Goal: Transaction & Acquisition: Obtain resource

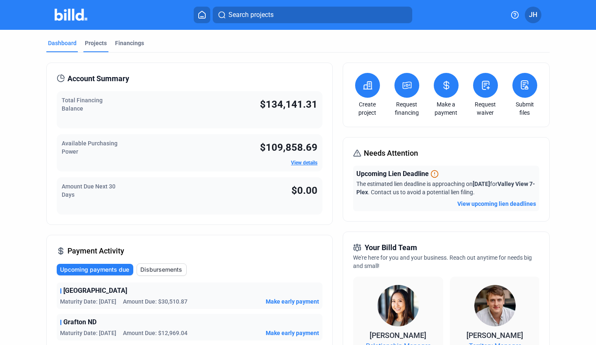
click at [98, 45] on div "Projects" at bounding box center [96, 43] width 22 height 8
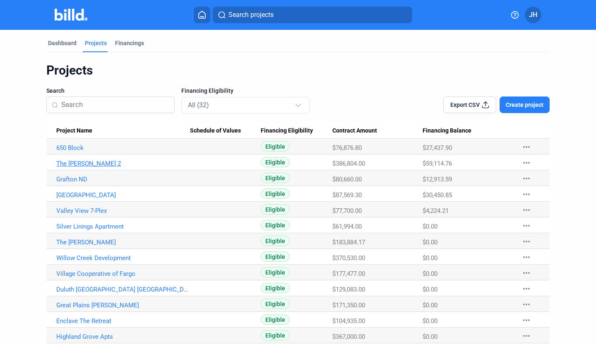
click at [74, 162] on link "The [PERSON_NAME] 2" at bounding box center [123, 163] width 134 height 7
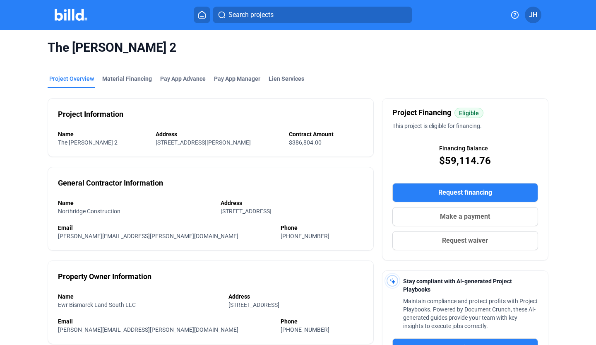
click at [427, 187] on button "Request financing" at bounding box center [465, 192] width 146 height 19
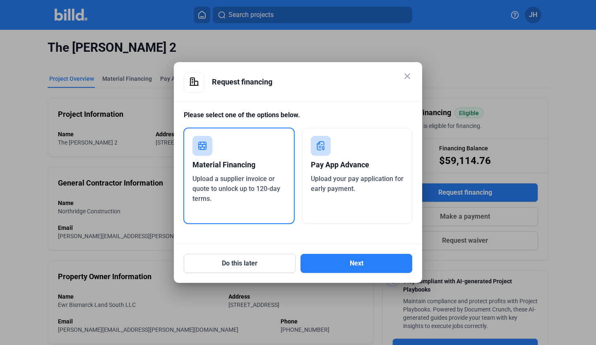
click at [272, 162] on div "Material Financing" at bounding box center [238, 165] width 93 height 18
click at [372, 267] on button "Next" at bounding box center [356, 263] width 112 height 19
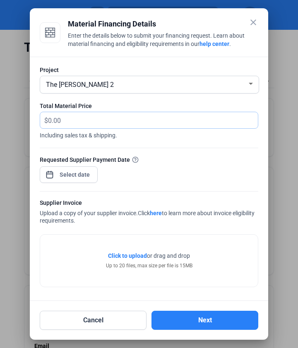
click at [71, 118] on input "text" at bounding box center [148, 120] width 200 height 16
click at [84, 118] on input "24" at bounding box center [148, 120] width 200 height 16
type input "24,660"
click at [60, 175] on div "close Material Financing Details Enter the details below to submit your financi…" at bounding box center [149, 174] width 298 height 348
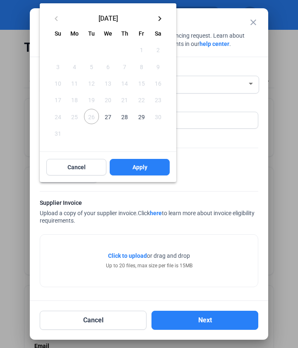
click at [108, 113] on span "27" at bounding box center [108, 116] width 15 height 15
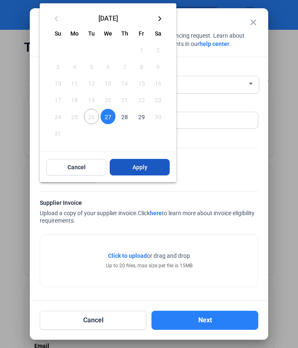
click at [141, 167] on span "Apply" at bounding box center [139, 167] width 15 height 8
click at [224, 163] on div at bounding box center [149, 174] width 298 height 348
click at [109, 117] on span "27" at bounding box center [108, 116] width 15 height 15
click at [136, 170] on span "Apply" at bounding box center [139, 167] width 15 height 8
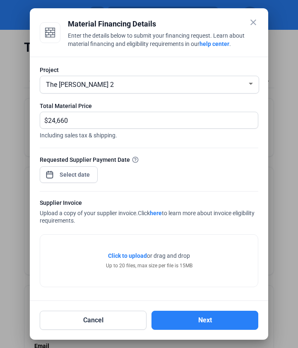
click at [134, 256] on span "Click to upload" at bounding box center [127, 255] width 39 height 7
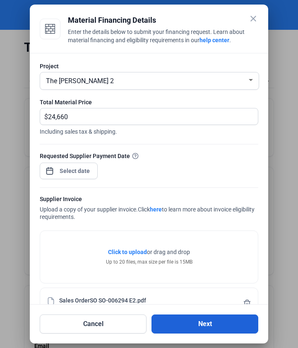
click at [209, 325] on button "Next" at bounding box center [204, 323] width 107 height 19
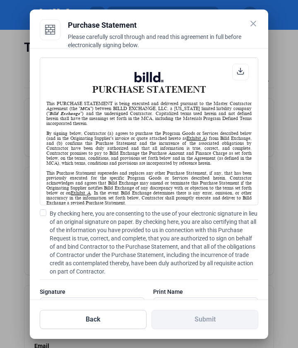
scroll to position [33, 0]
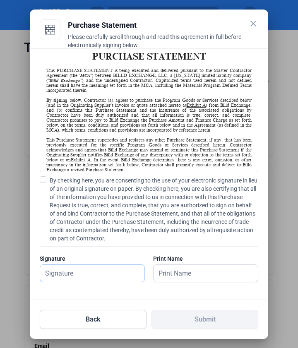
click at [79, 271] on input "text" at bounding box center [88, 273] width 96 height 17
type input "[PERSON_NAME]"
click at [216, 265] on input "text" at bounding box center [201, 273] width 96 height 17
type input "[PERSON_NAME]"
click at [41, 181] on span at bounding box center [43, 179] width 7 height 7
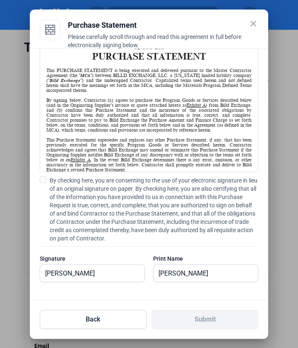
click at [0, 0] on input "By checking here, you are consenting to the use of your electronic signature in…" at bounding box center [0, 0] width 0 height 0
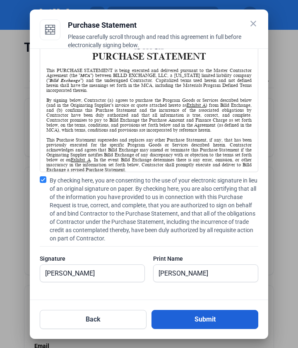
click at [211, 315] on button "Submit" at bounding box center [204, 319] width 107 height 19
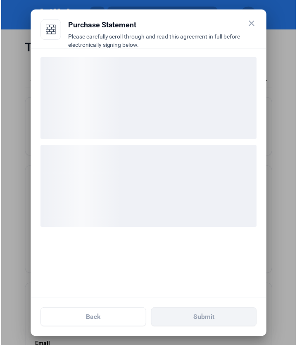
scroll to position [0, 0]
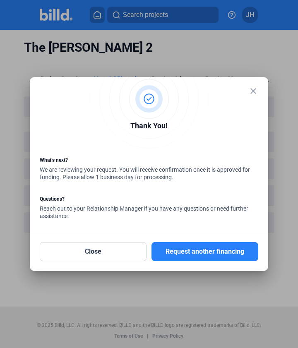
click at [252, 92] on mat-icon "close" at bounding box center [253, 91] width 10 height 10
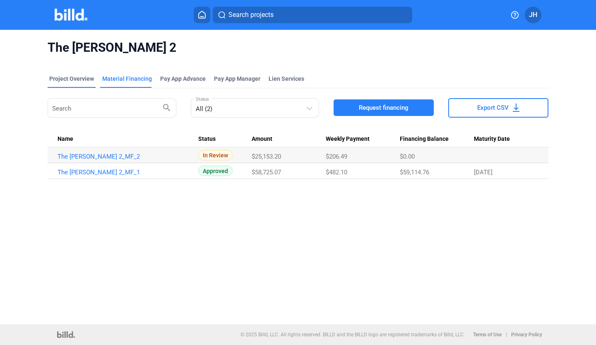
click at [71, 78] on div "Project Overview" at bounding box center [71, 78] width 45 height 8
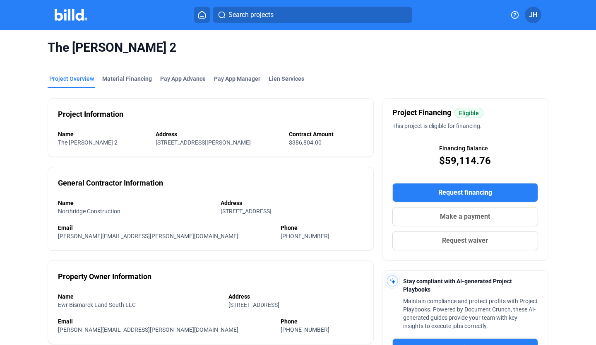
click at [79, 17] on img at bounding box center [71, 15] width 33 height 12
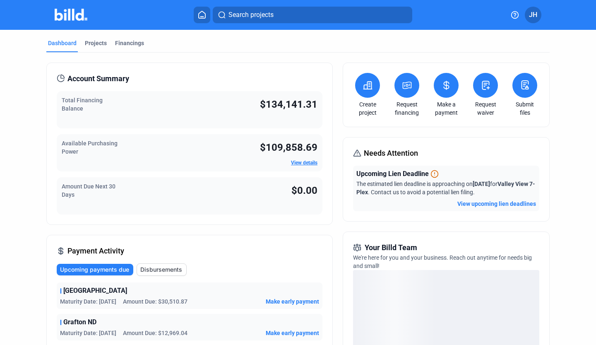
click at [301, 162] on link "View details" at bounding box center [304, 163] width 26 height 6
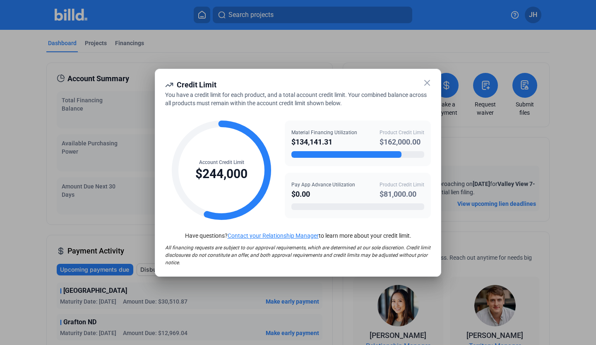
click at [427, 84] on icon at bounding box center [427, 83] width 10 height 10
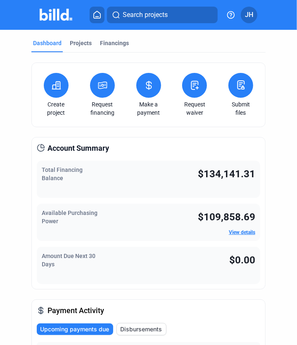
click at [95, 89] on button at bounding box center [102, 85] width 25 height 25
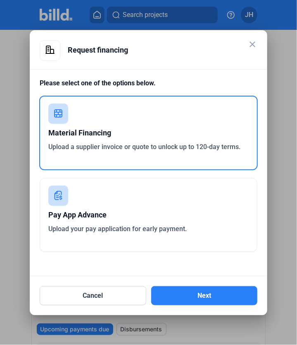
click at [88, 125] on div "Material Financing" at bounding box center [148, 133] width 201 height 18
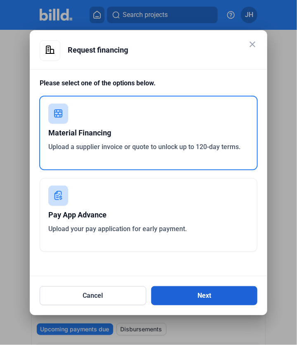
click at [207, 290] on button "Next" at bounding box center [204, 295] width 107 height 19
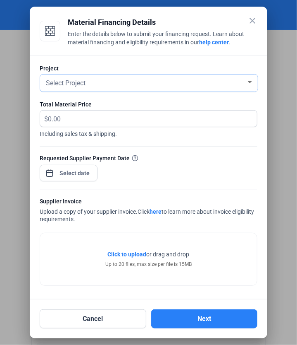
click at [247, 86] on div "Select Project" at bounding box center [149, 82] width 210 height 10
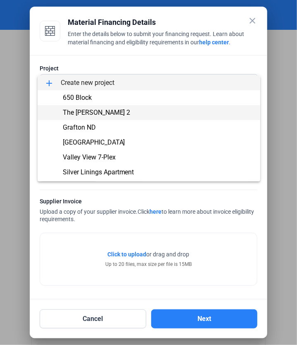
click at [216, 110] on span "The [PERSON_NAME] 2" at bounding box center [149, 112] width 210 height 15
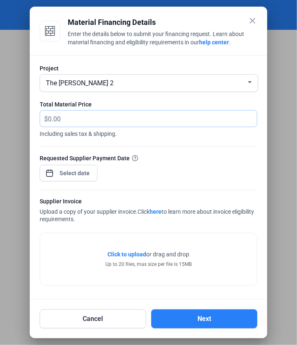
click at [165, 123] on input "text" at bounding box center [148, 118] width 200 height 16
click at [97, 119] on input "text" at bounding box center [148, 118] width 200 height 16
type input "24,422.40"
click at [70, 177] on div "close Material Financing Details Enter the details below to submit your financi…" at bounding box center [148, 172] width 297 height 345
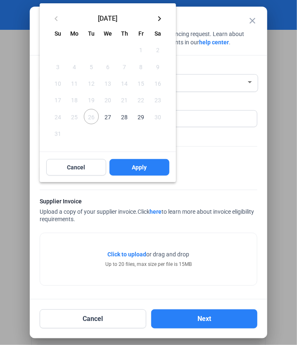
click at [108, 115] on span "27" at bounding box center [108, 116] width 15 height 15
click at [139, 168] on span "Apply" at bounding box center [139, 167] width 15 height 8
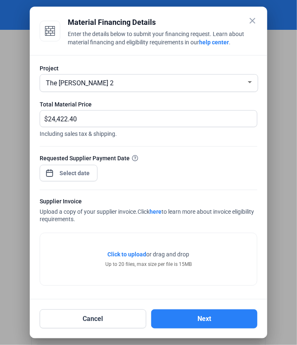
click at [130, 254] on span "Click to upload" at bounding box center [127, 254] width 39 height 7
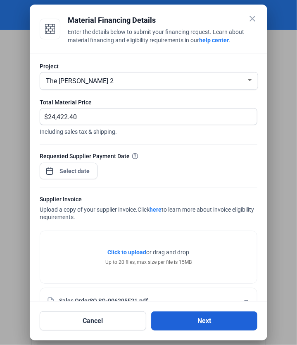
click at [209, 323] on button "Next" at bounding box center [204, 320] width 107 height 19
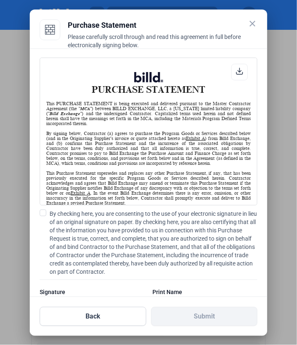
scroll to position [330, 0]
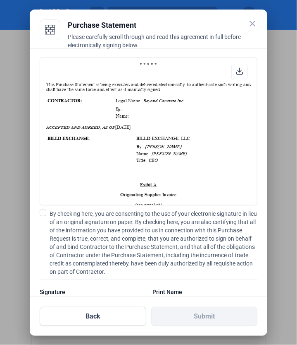
click at [43, 211] on span at bounding box center [43, 212] width 7 height 7
click at [0, 0] on input "By checking here, you are consenting to the use of your electronic signature in…" at bounding box center [0, 0] width 0 height 0
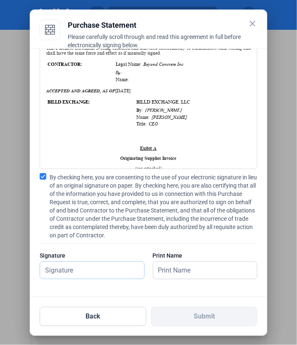
click at [107, 268] on input "text" at bounding box center [88, 269] width 96 height 17
type input "[PERSON_NAME]"
click at [176, 274] on input "text" at bounding box center [201, 269] width 96 height 17
type input "[PERSON_NAME]"
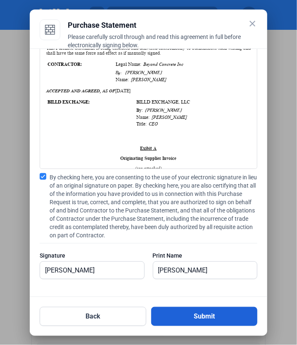
click at [207, 316] on button "Submit" at bounding box center [204, 316] width 107 height 19
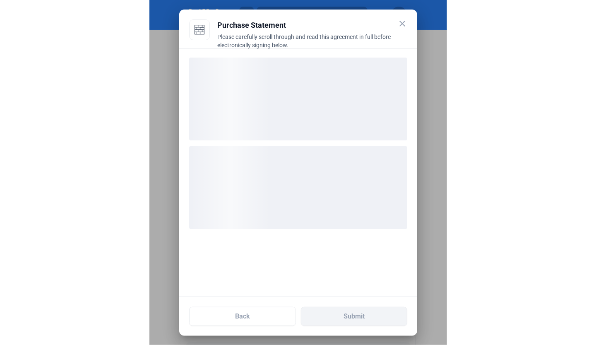
scroll to position [0, 0]
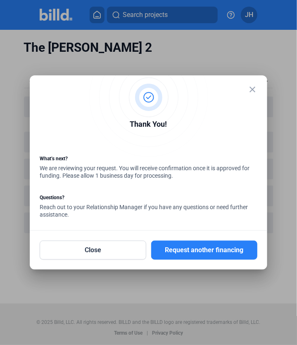
click at [252, 88] on mat-icon "close" at bounding box center [253, 89] width 10 height 10
